Goal: Transaction & Acquisition: Subscribe to service/newsletter

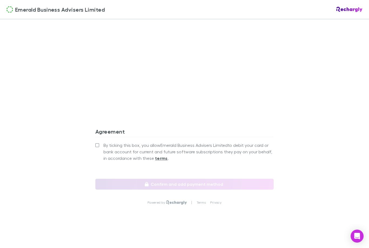
scroll to position [449, 0]
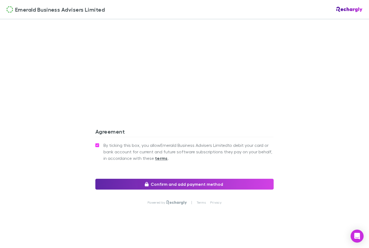
click at [115, 192] on div "Powered by | Terms Privacy" at bounding box center [184, 207] width 178 height 37
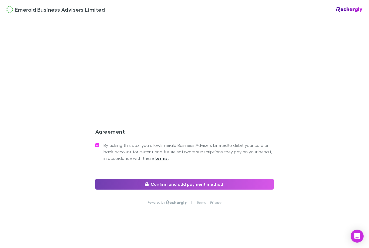
click at [115, 185] on button "Confirm and add payment method" at bounding box center [184, 184] width 178 height 11
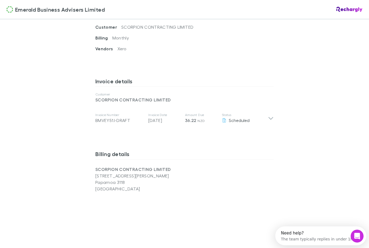
scroll to position [227, 0]
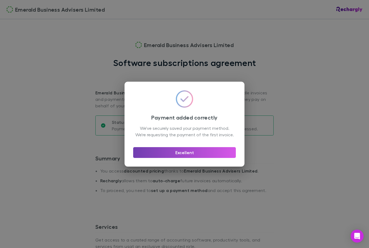
click at [147, 158] on button "Excellent" at bounding box center [184, 152] width 103 height 11
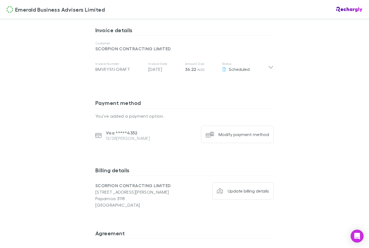
scroll to position [281, 0]
click at [276, 71] on div "Invoice Number BMVEY51J-DRAFT Invoice Date [DATE] Amount Due 36.22 NZD Status S…" at bounding box center [184, 67] width 187 height 22
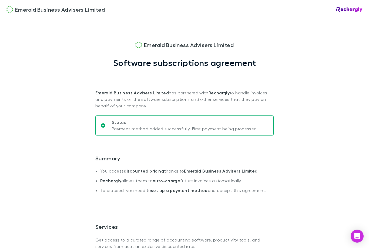
scroll to position [0, 0]
